Goal: Find specific page/section: Find specific page/section

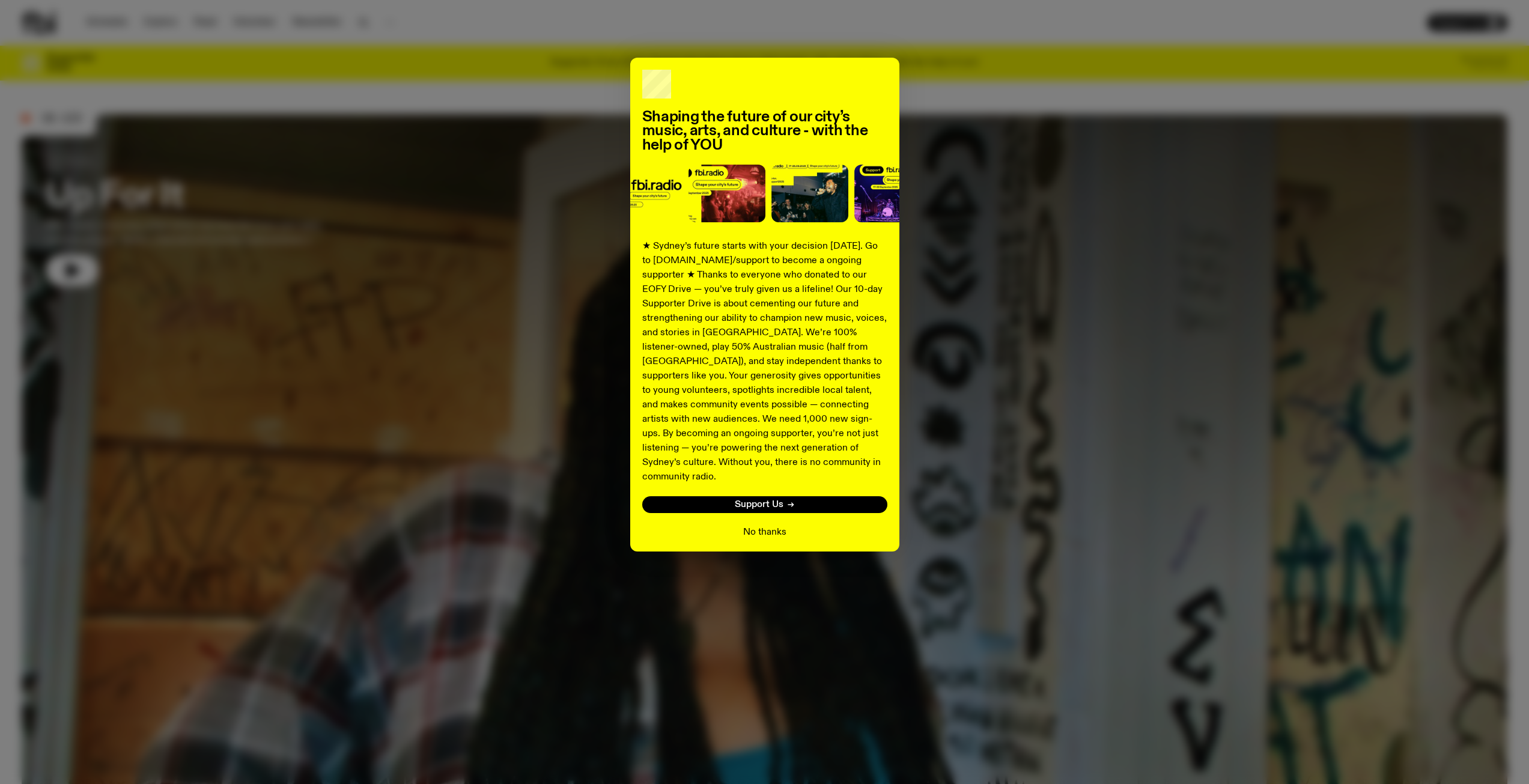
click at [769, 525] on button "No thanks" at bounding box center [764, 532] width 43 height 15
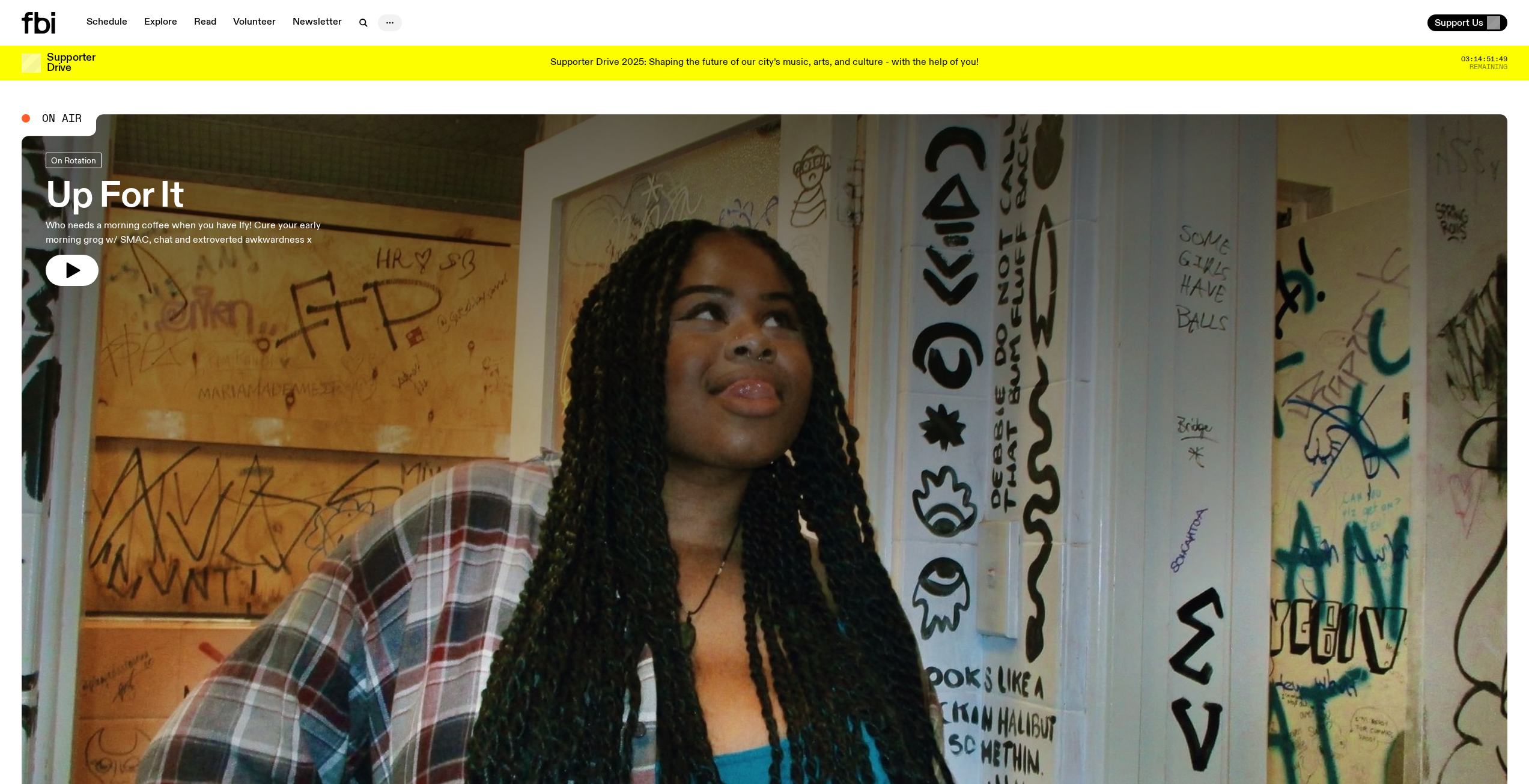
click at [394, 20] on icon "button" at bounding box center [390, 23] width 15 height 15
click at [380, 69] on link "Contact" at bounding box center [390, 68] width 60 height 17
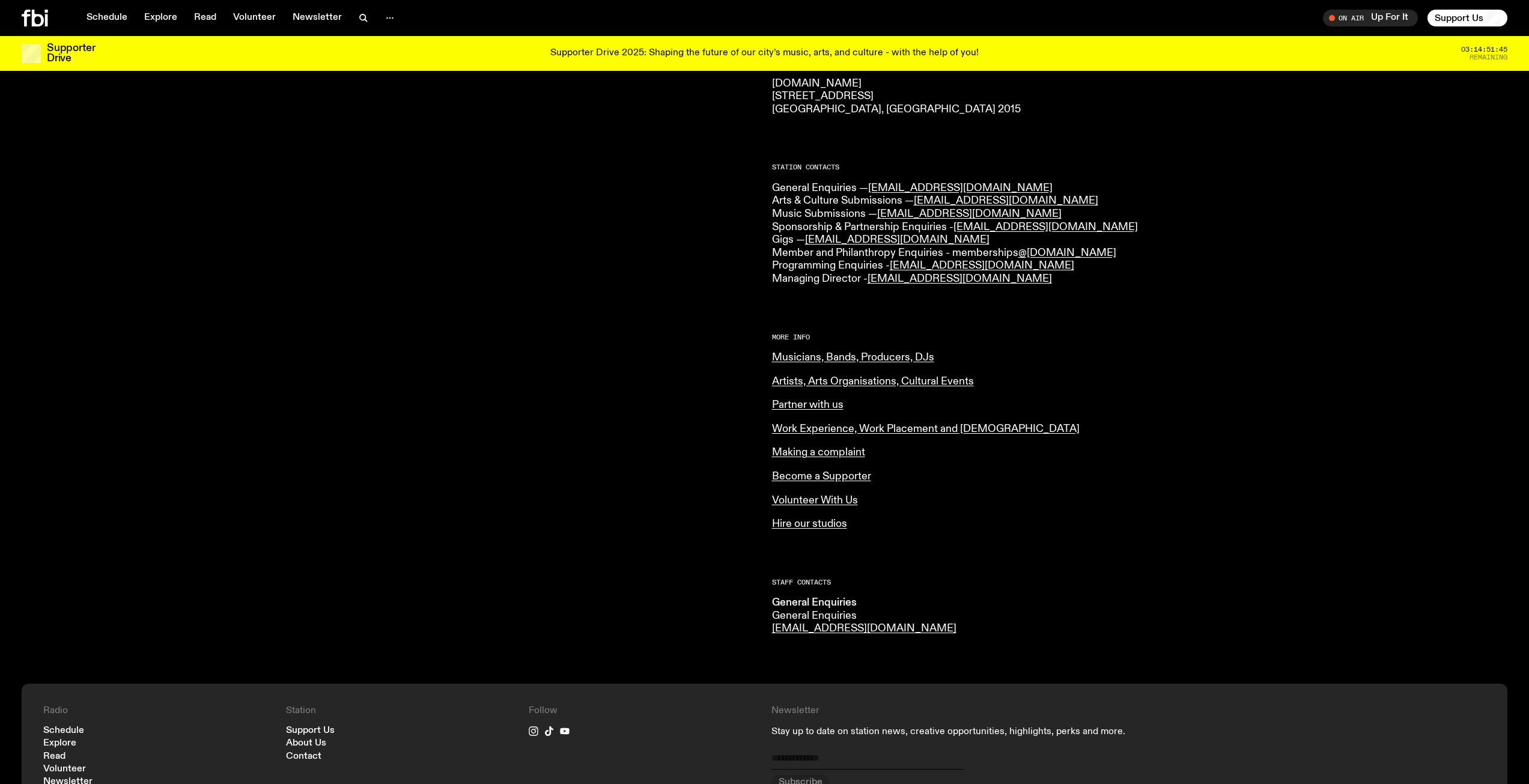
scroll to position [231, 0]
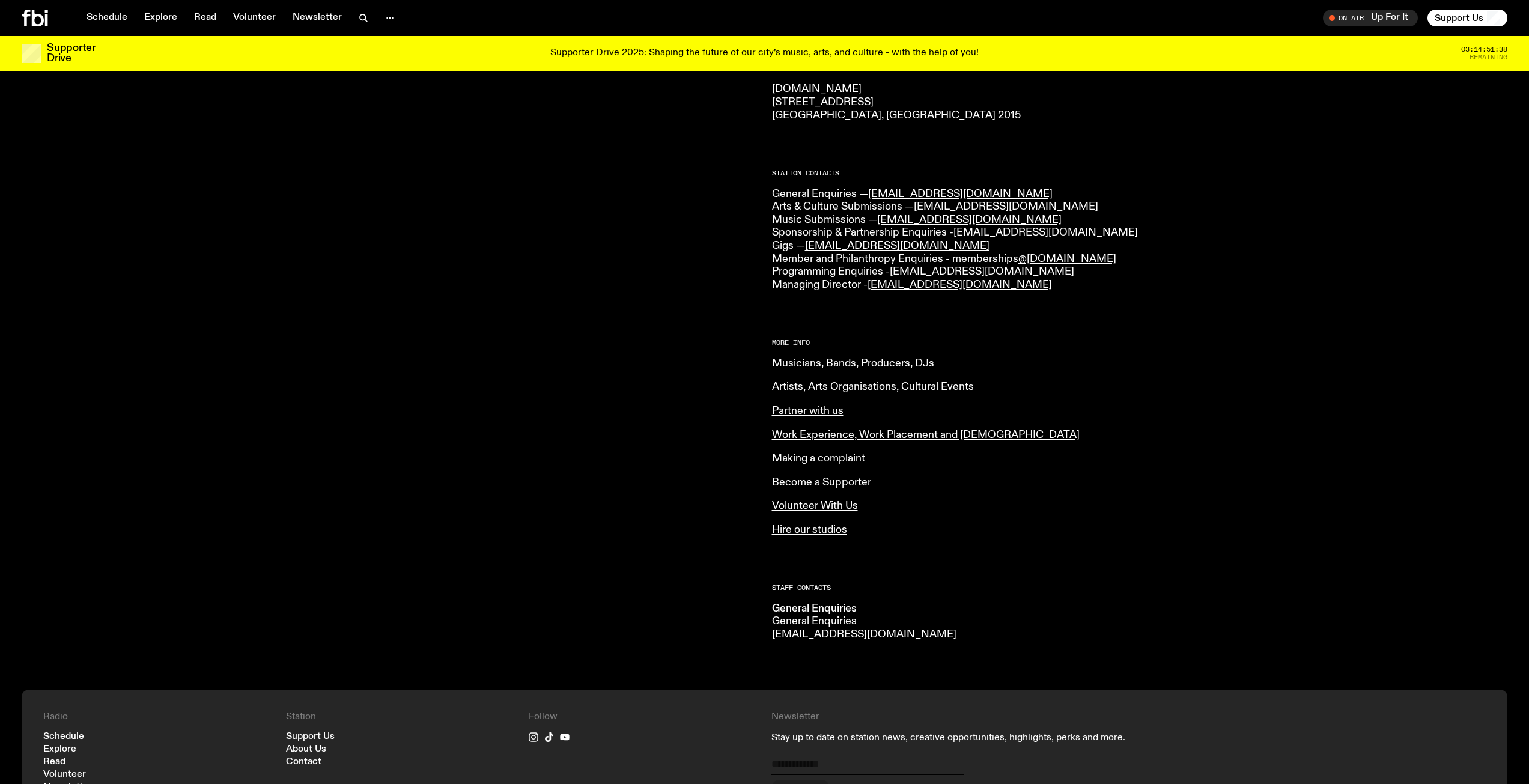
click at [826, 386] on link "Artists, Arts Organisations, Cultural Events" at bounding box center [873, 386] width 202 height 11
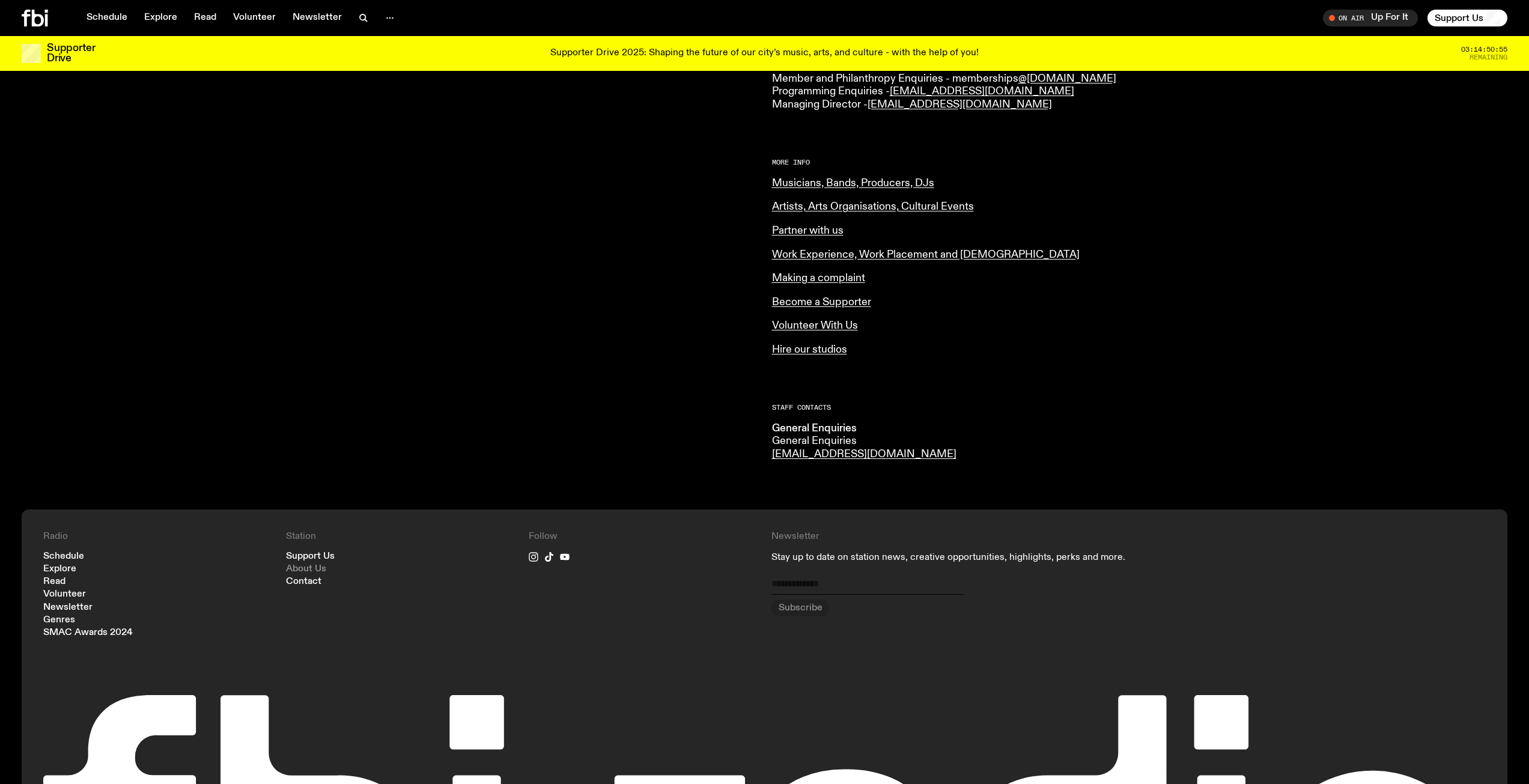
click at [319, 570] on link "About Us" at bounding box center [306, 569] width 40 height 9
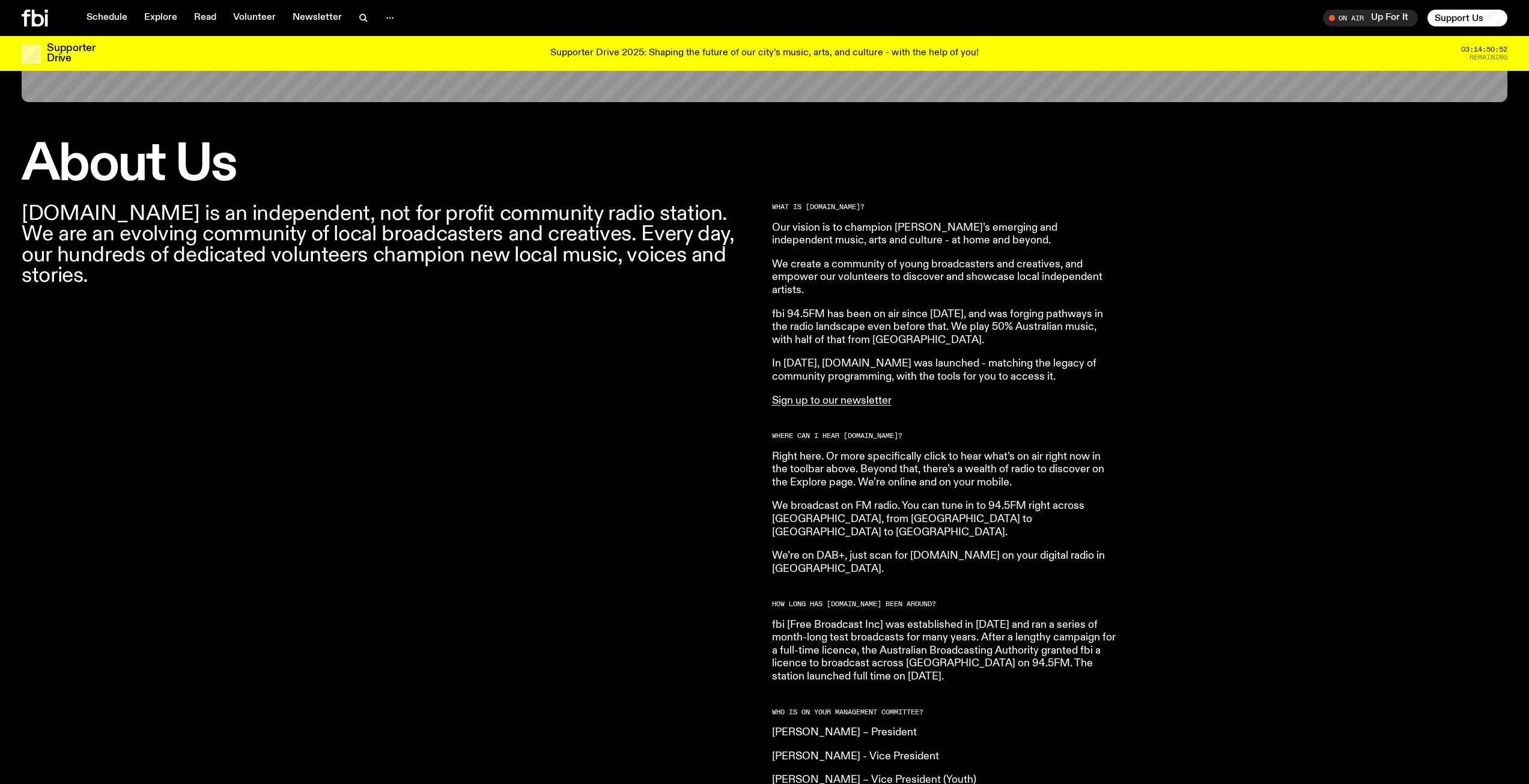
scroll to position [531, 0]
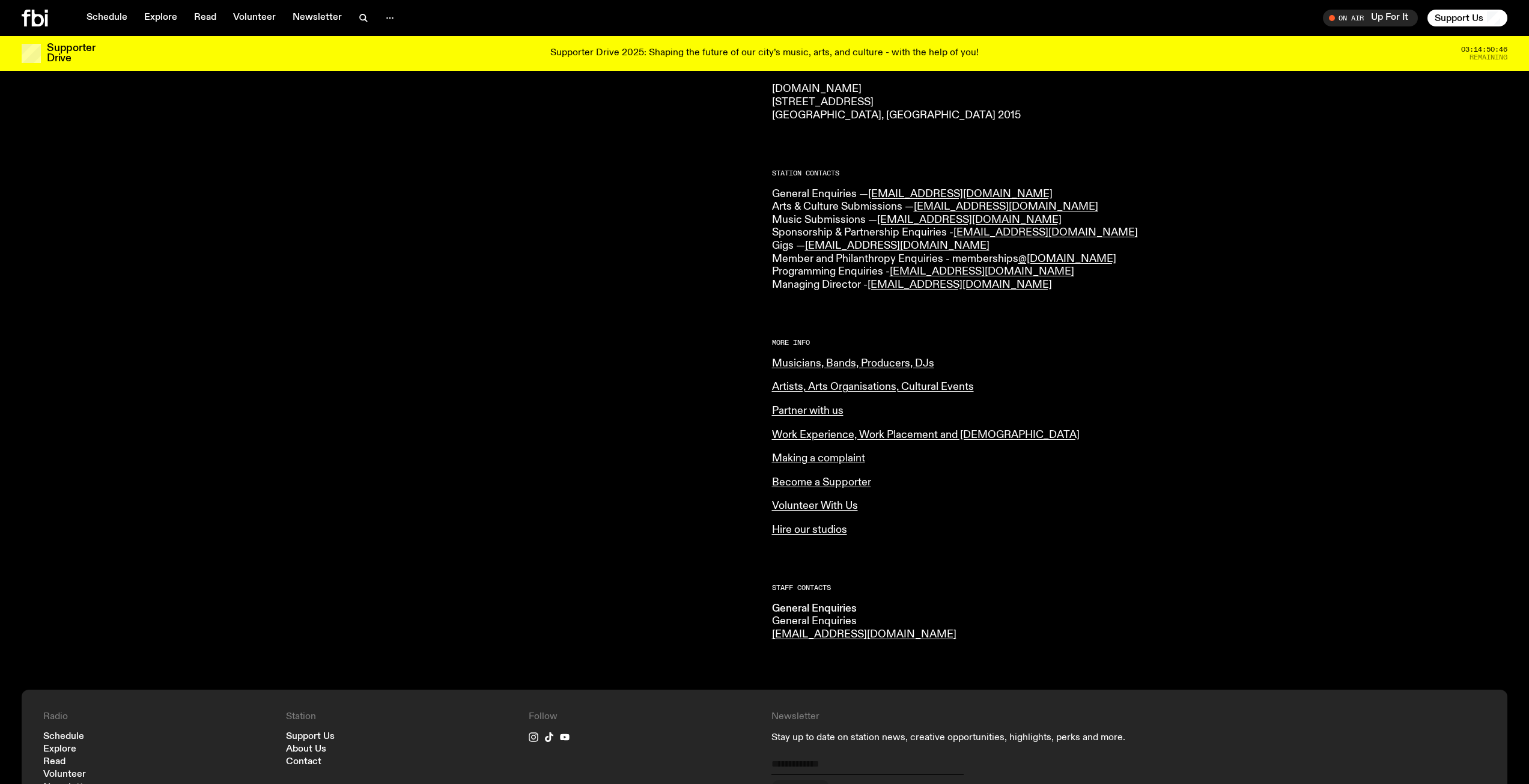
scroll to position [111, 0]
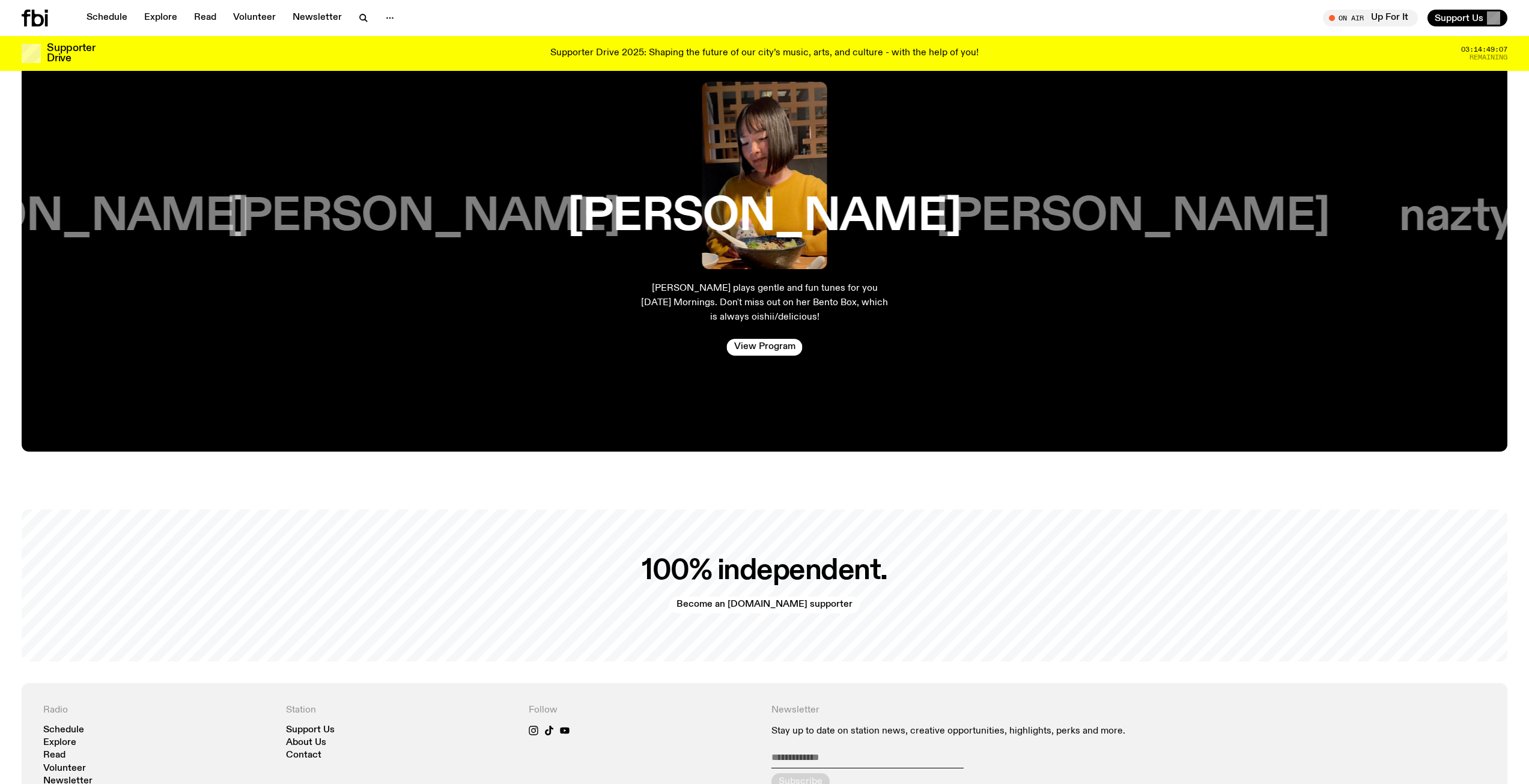
scroll to position [3113, 0]
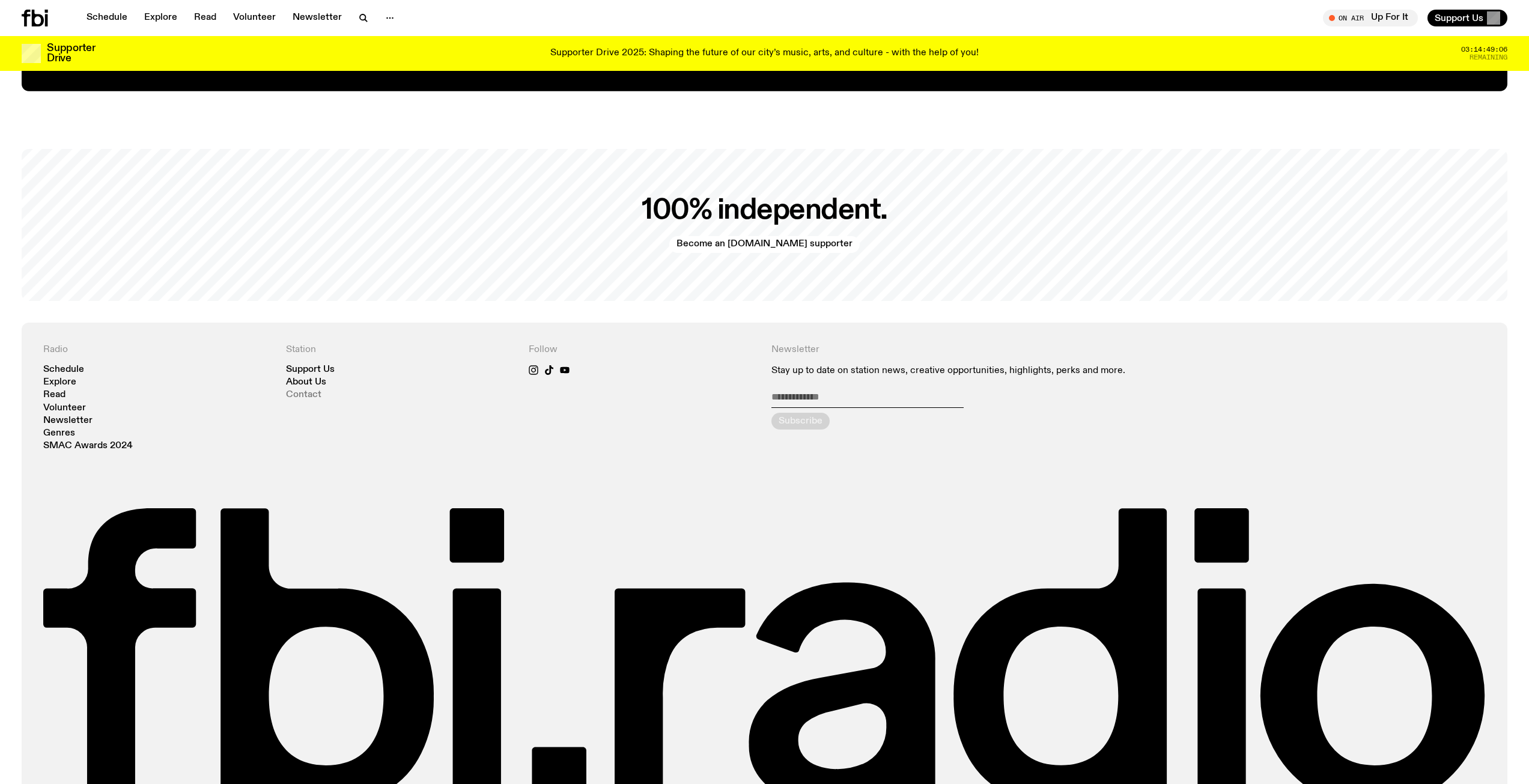
click at [294, 390] on link "Contact" at bounding box center [303, 394] width 35 height 9
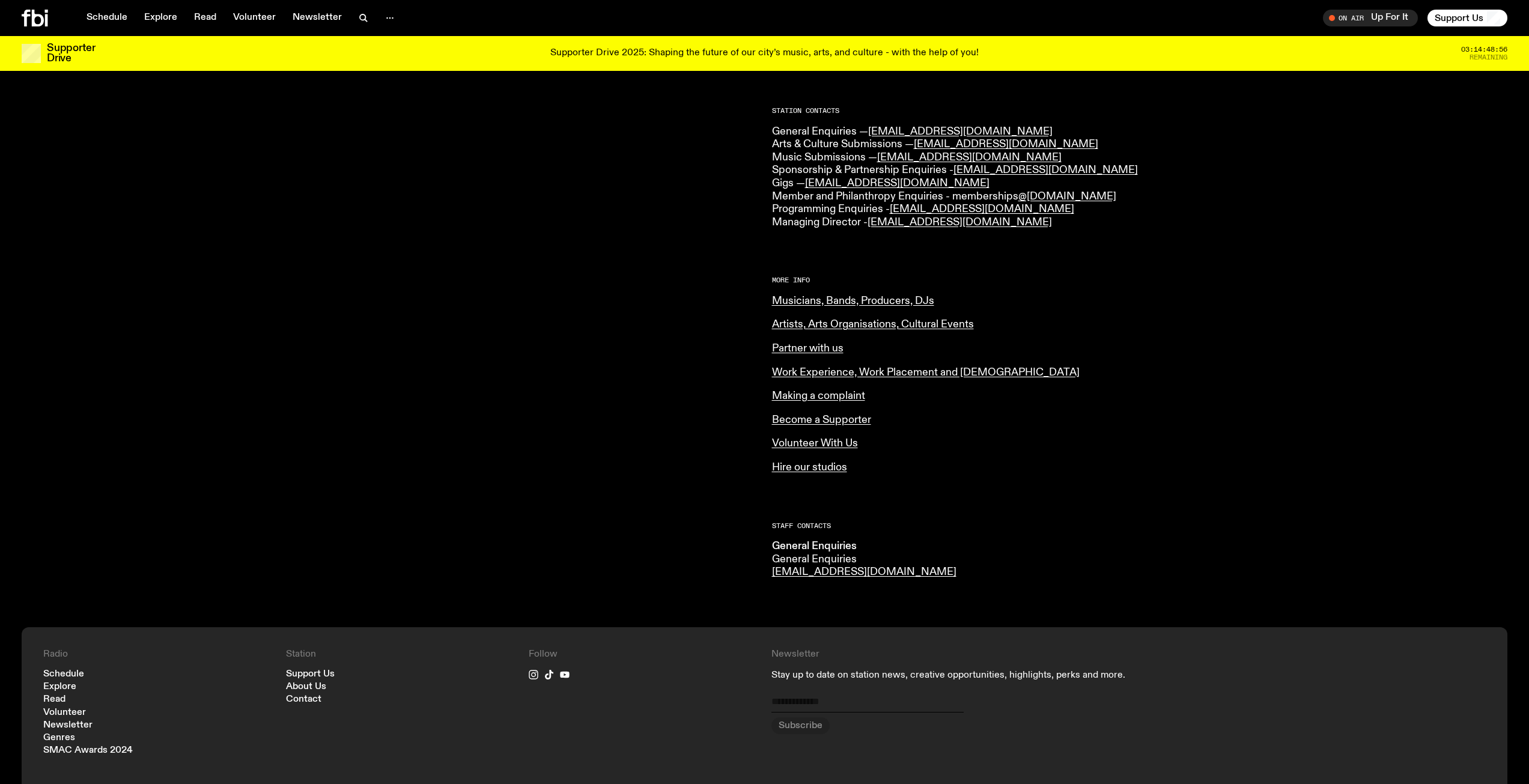
scroll to position [291, 0]
click at [799, 302] on link "Musicians, Bands, Producers, DJs" at bounding box center [853, 303] width 162 height 11
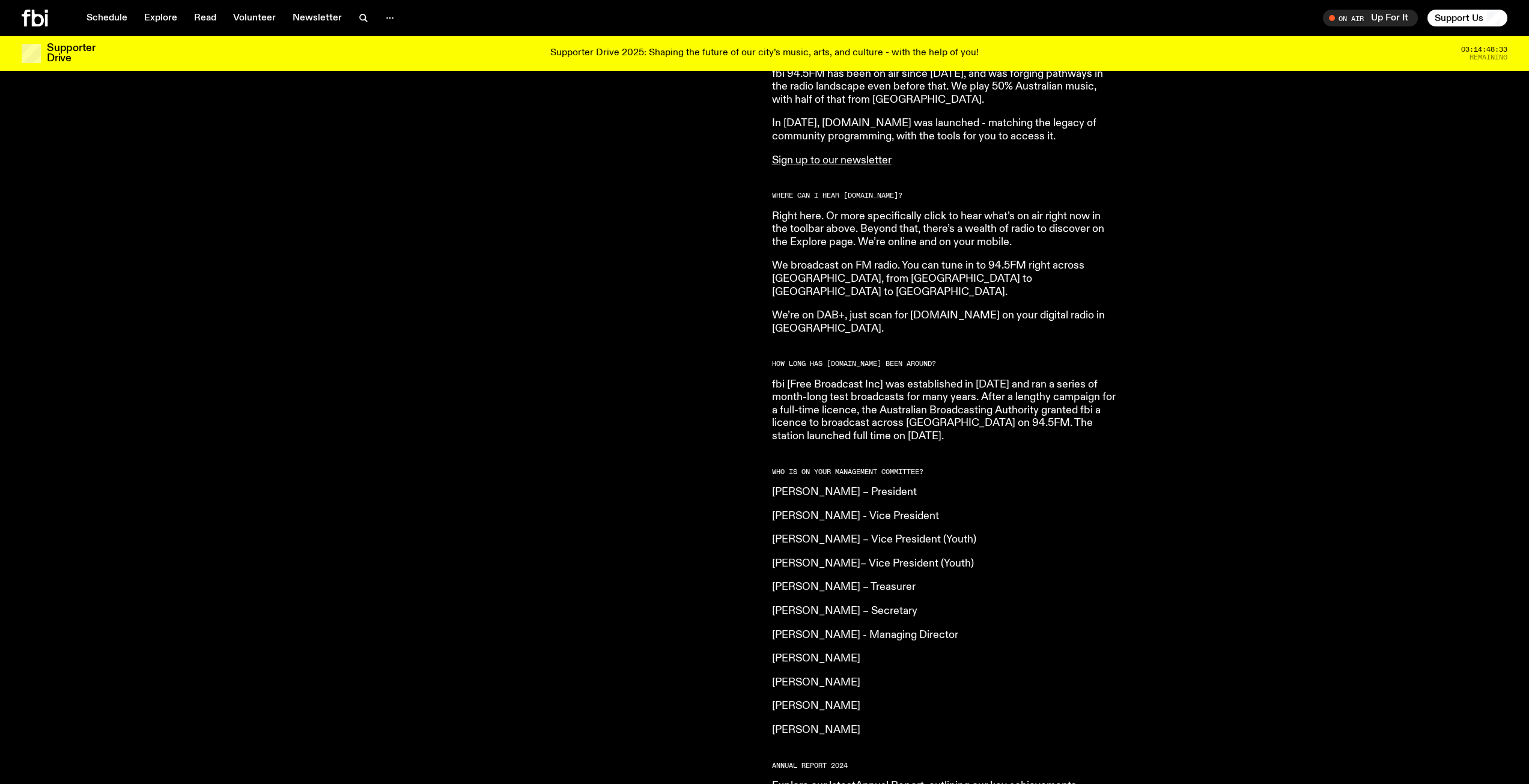
scroll to position [831, 0]
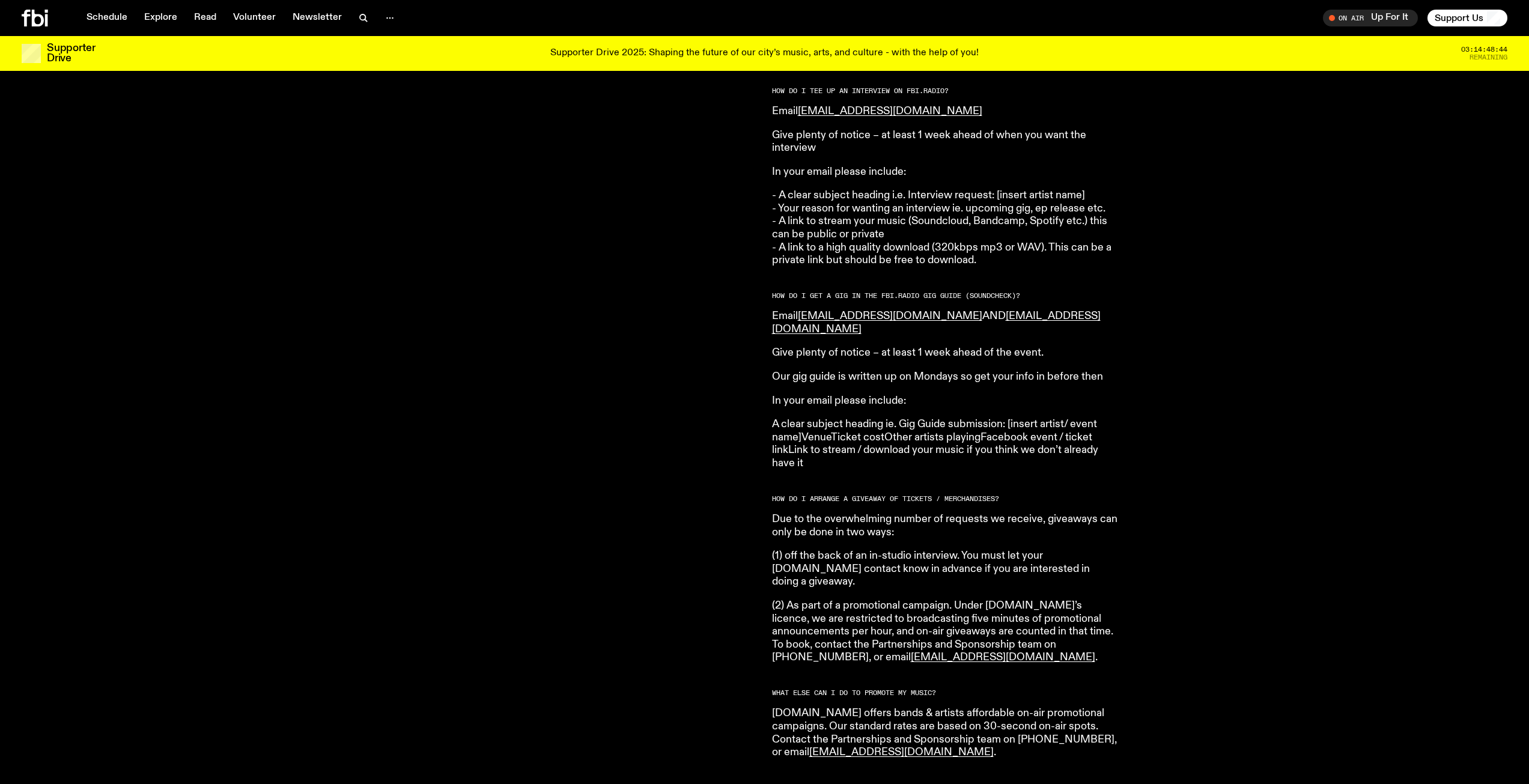
scroll to position [1732, 0]
